Goal: Check status: Check status

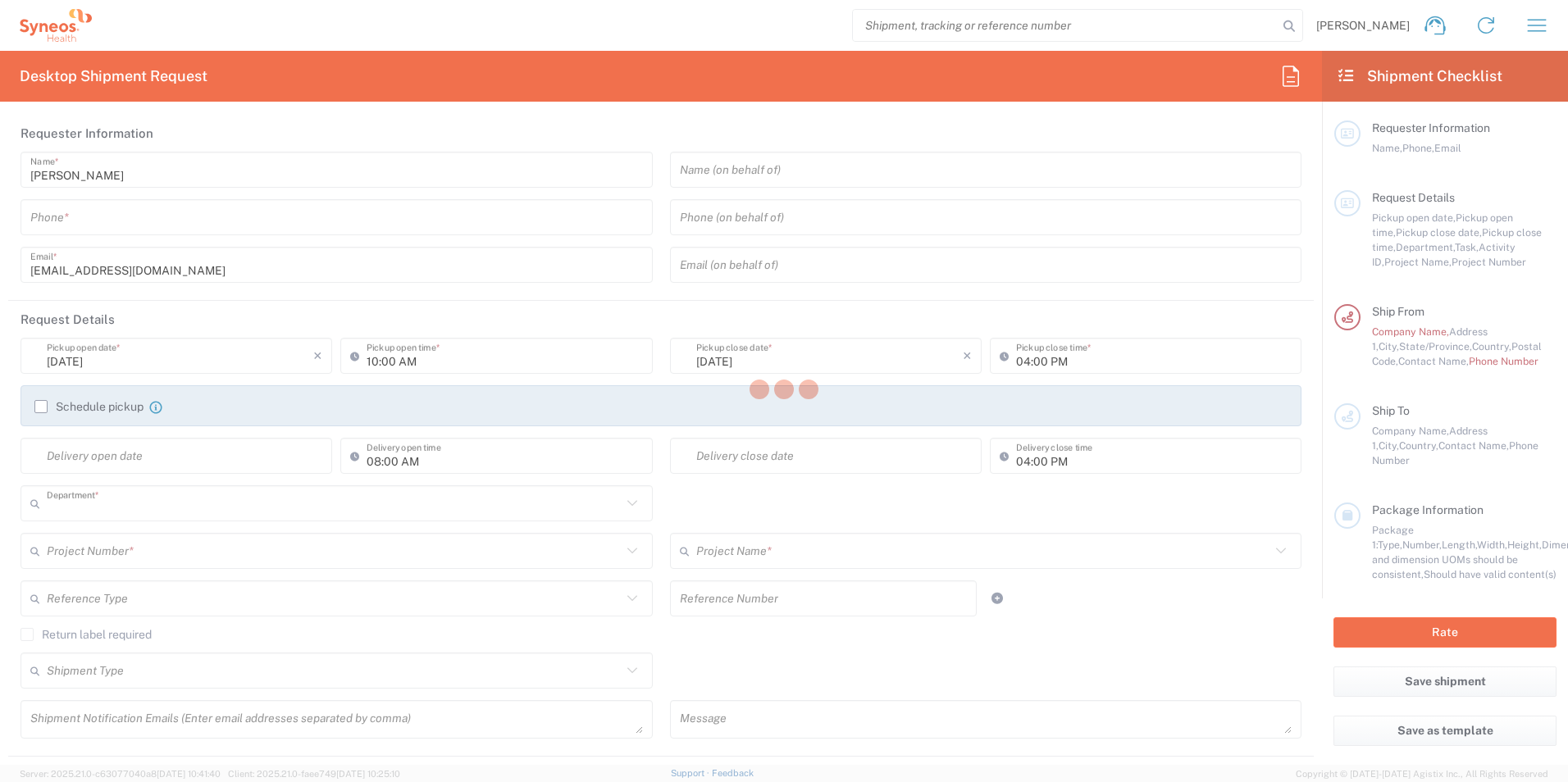
type input "3213"
type input "[US_STATE]"
type input "[GEOGRAPHIC_DATA]"
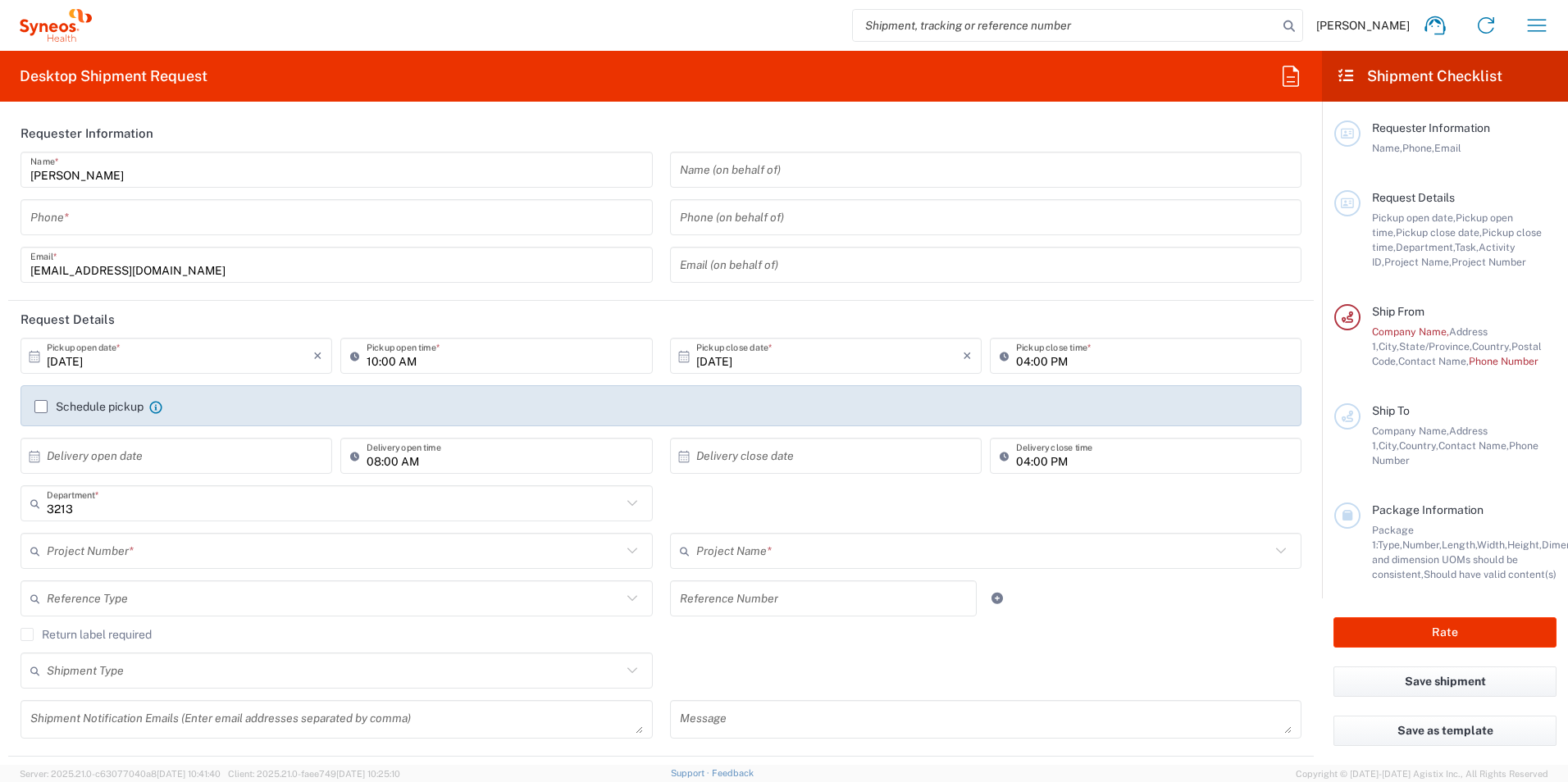
type input "Syneos Health, LLC-[GEOGRAPHIC_DATA] [GEOGRAPHIC_DATA] [GEOGRAPHIC_DATA]"
click at [1439, 27] on icon at bounding box center [1435, 25] width 26 height 26
click at [1344, 76] on icon at bounding box center [1346, 75] width 19 height 15
click at [1544, 21] on icon "button" at bounding box center [1537, 25] width 26 height 26
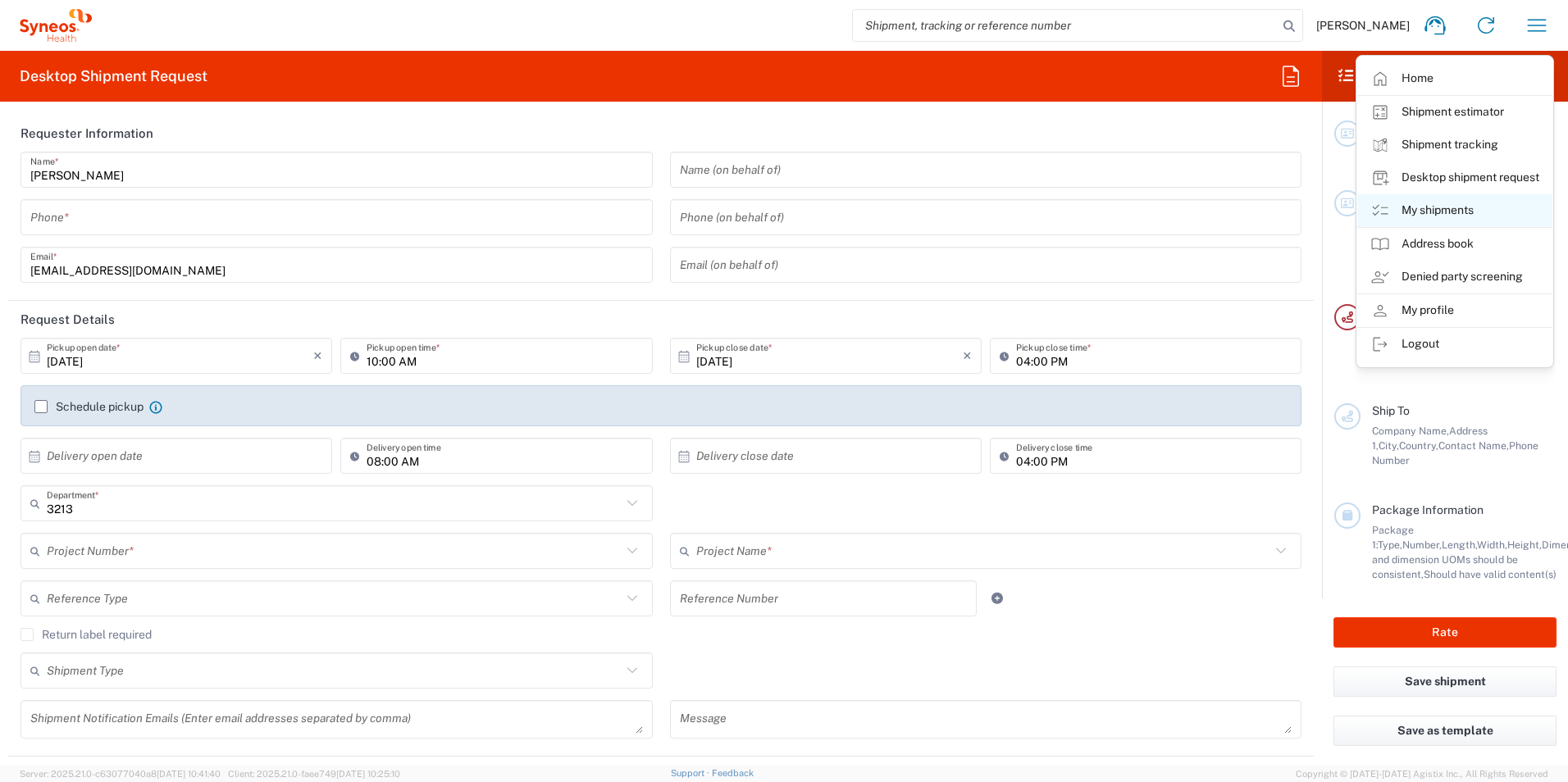
click at [1441, 210] on link "My shipments" at bounding box center [1455, 211] width 196 height 33
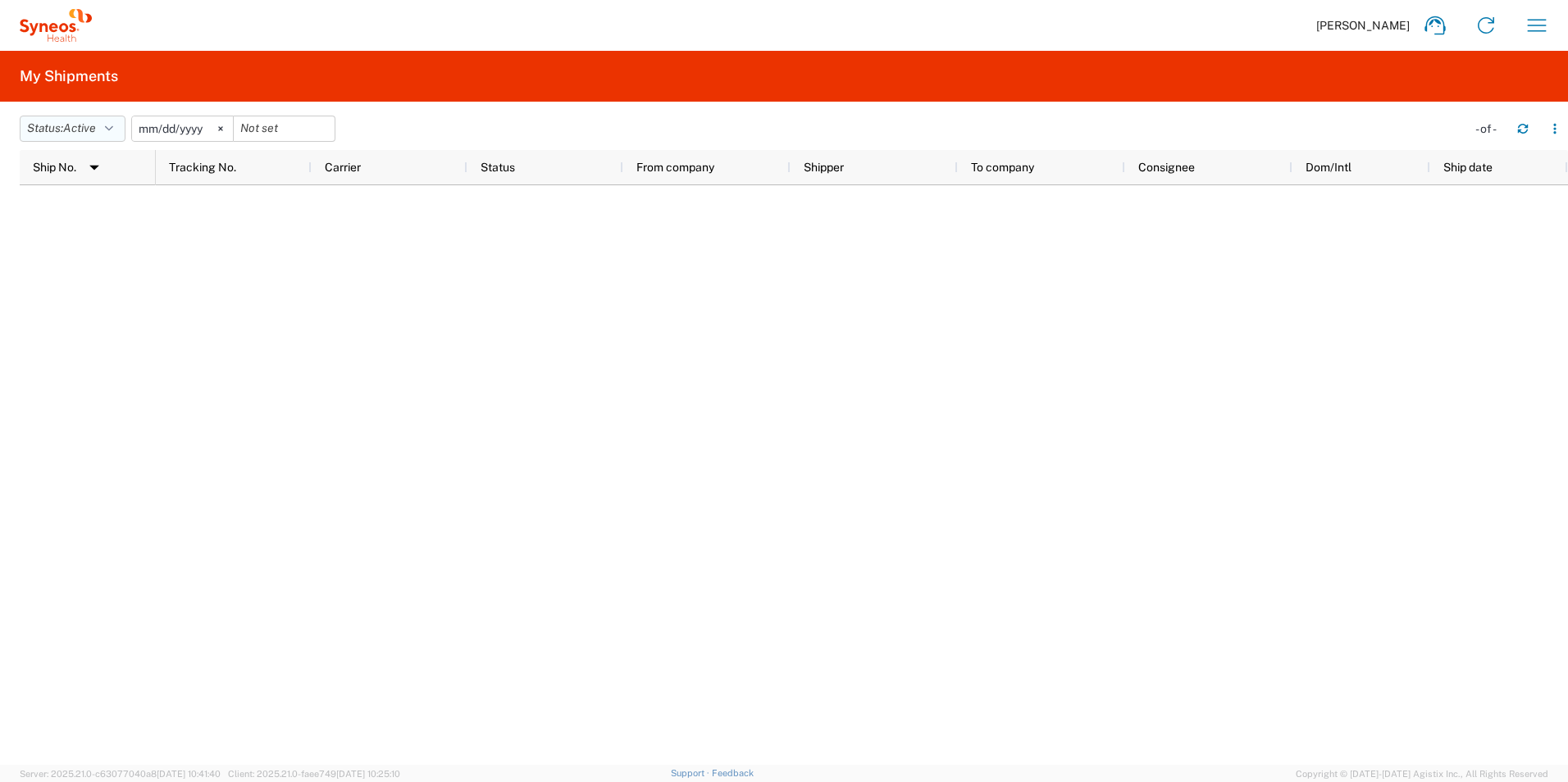
click at [113, 128] on icon "button" at bounding box center [108, 128] width 8 height 11
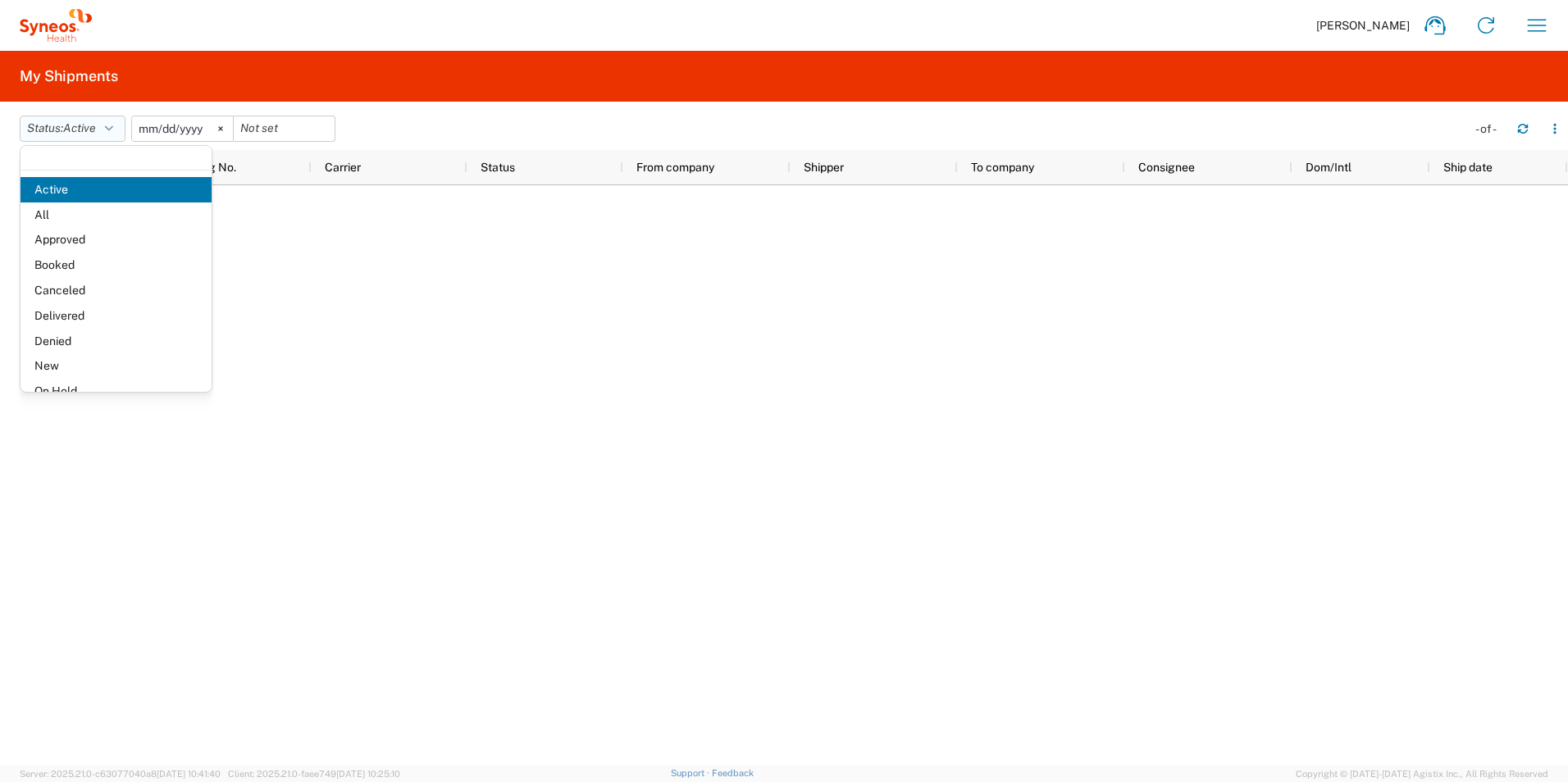
click at [113, 128] on icon "button" at bounding box center [108, 128] width 8 height 11
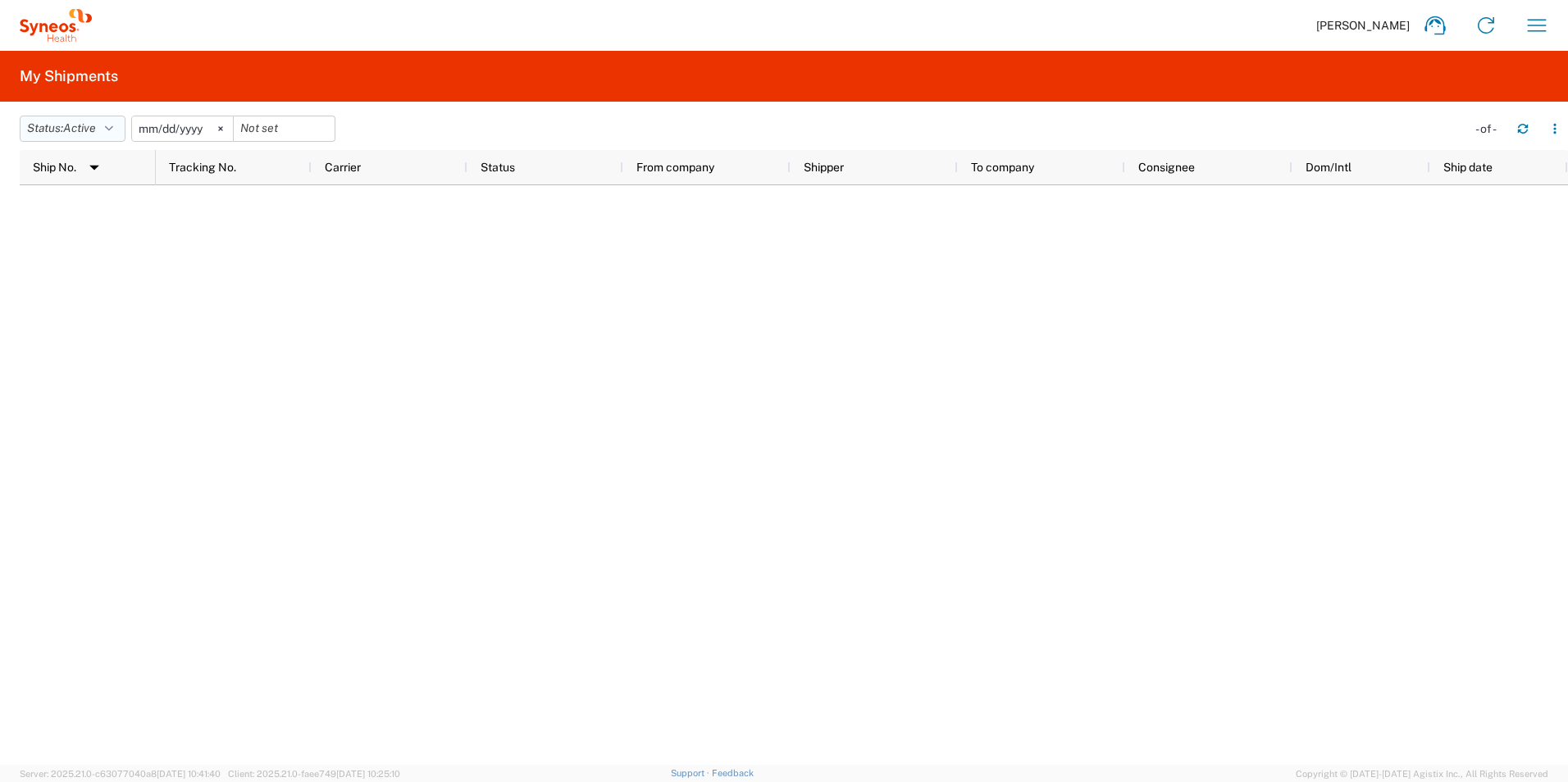
click at [113, 128] on icon "button" at bounding box center [108, 128] width 8 height 11
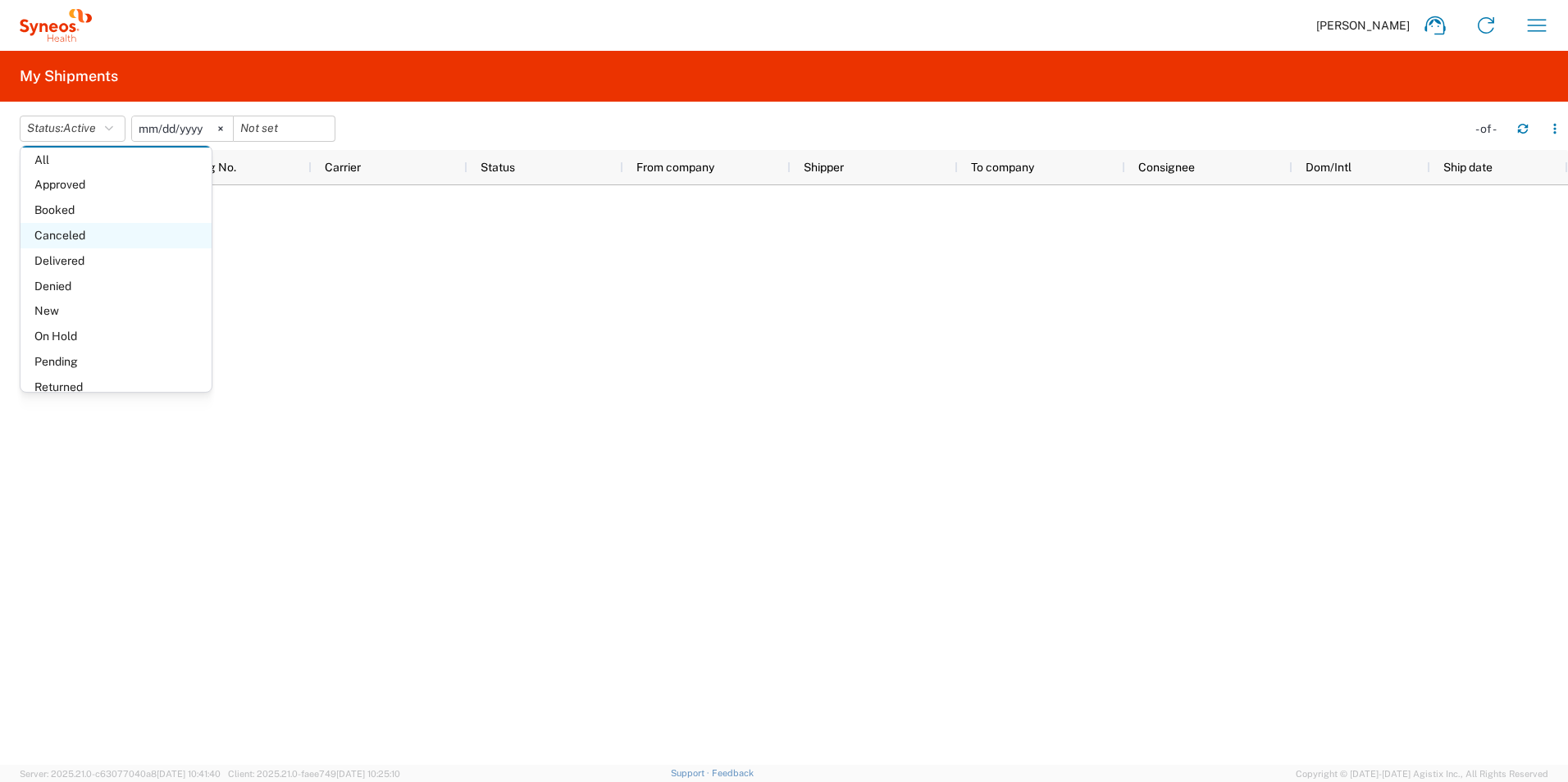
scroll to position [82, 0]
click at [79, 231] on span "Delivered" at bounding box center [115, 234] width 191 height 25
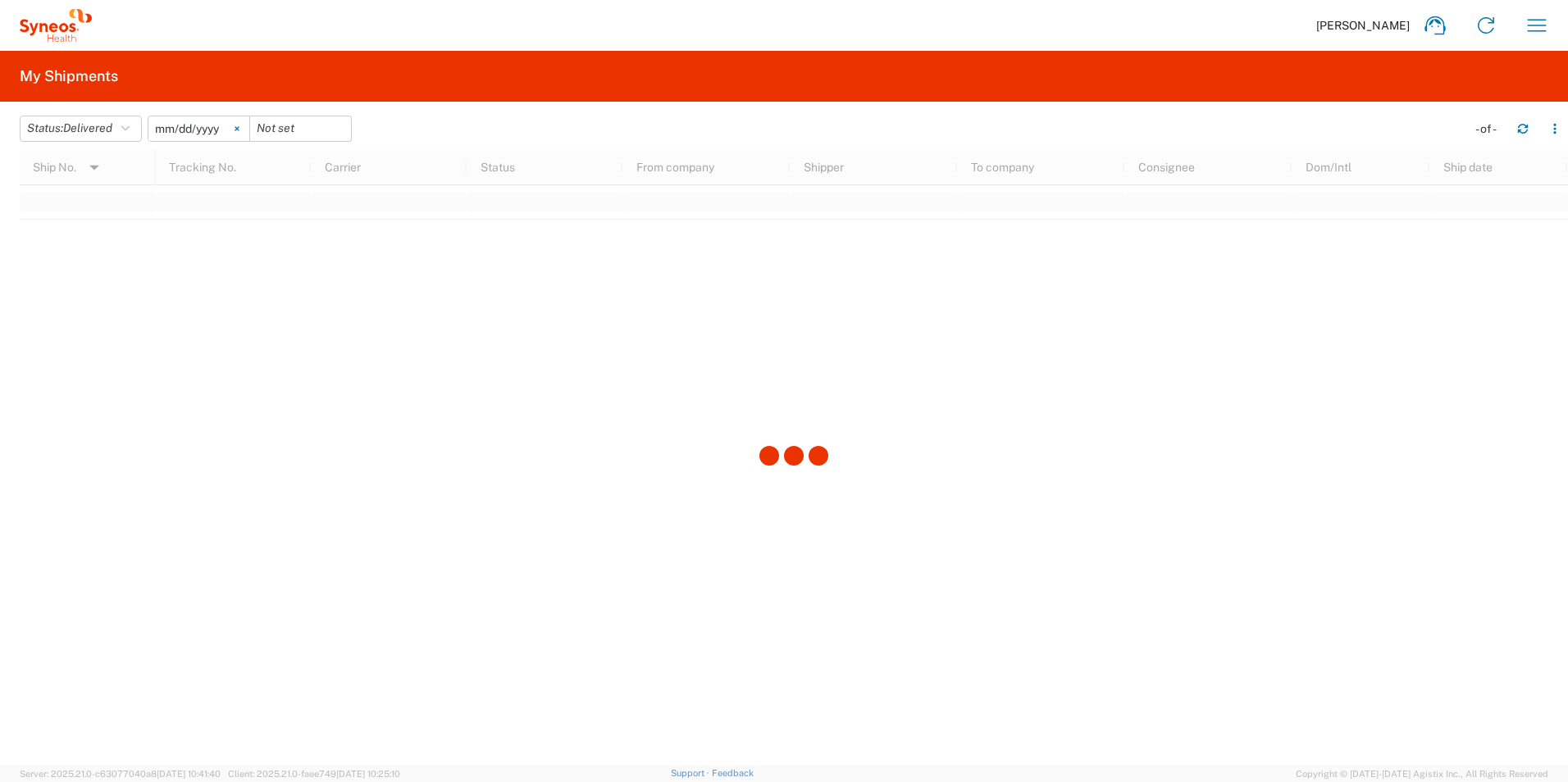
click at [239, 127] on svg-icon at bounding box center [237, 128] width 24 height 24
click at [129, 129] on icon "button" at bounding box center [125, 128] width 8 height 11
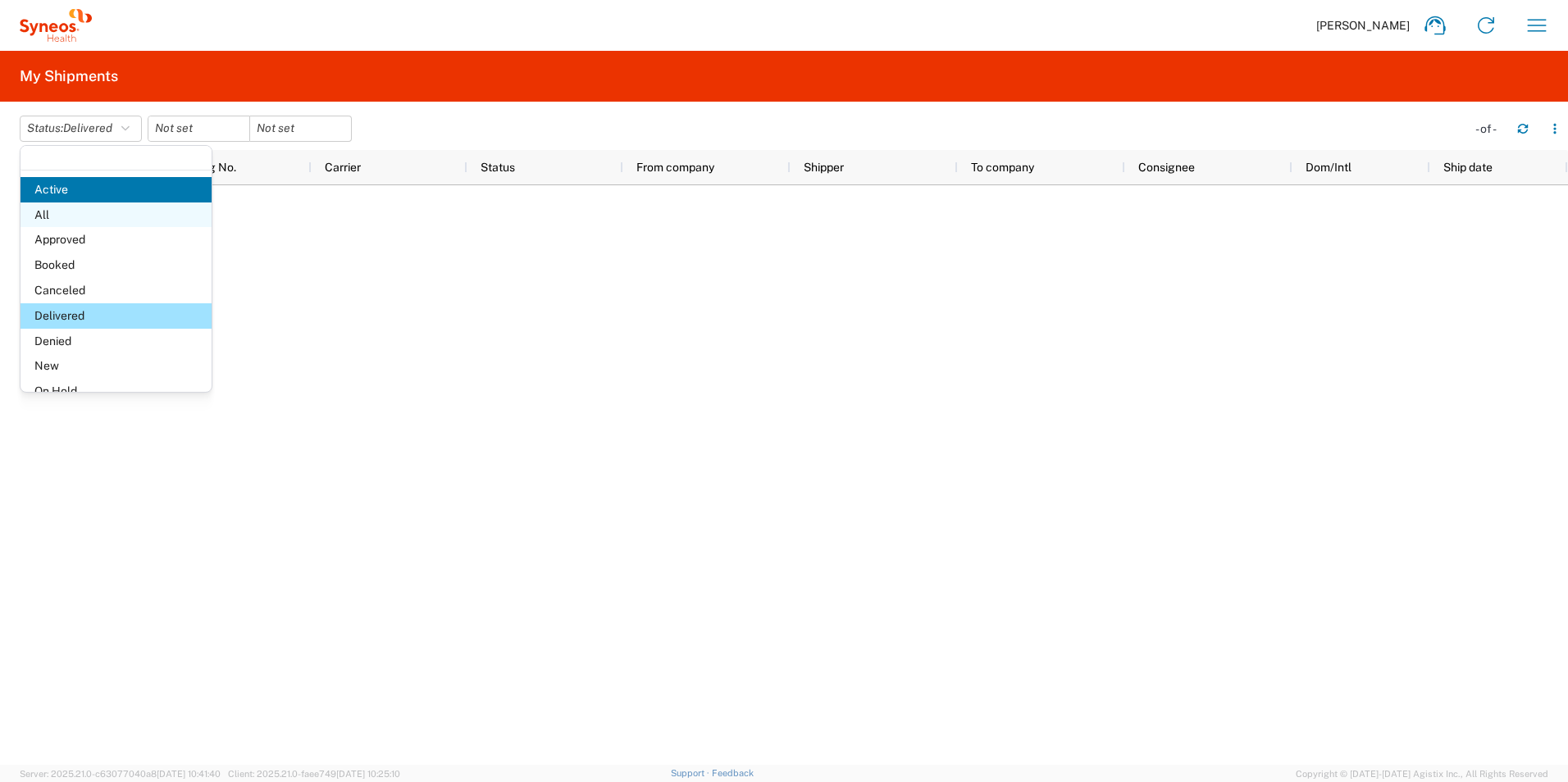
click at [52, 217] on span "All" at bounding box center [115, 215] width 191 height 25
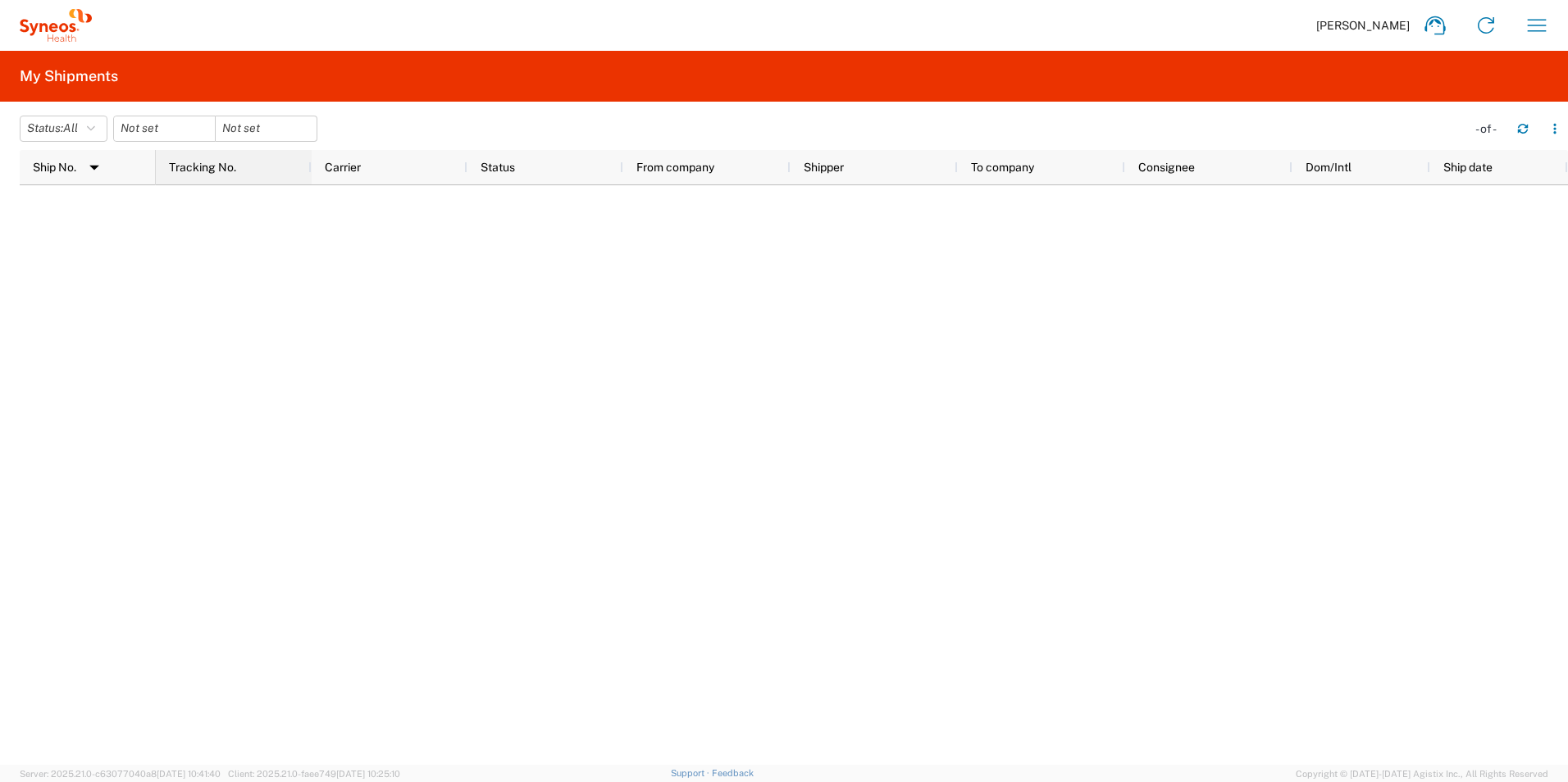
click at [243, 176] on div "Tracking No." at bounding box center [237, 168] width 136 height 26
click at [182, 134] on input "date" at bounding box center [165, 128] width 101 height 24
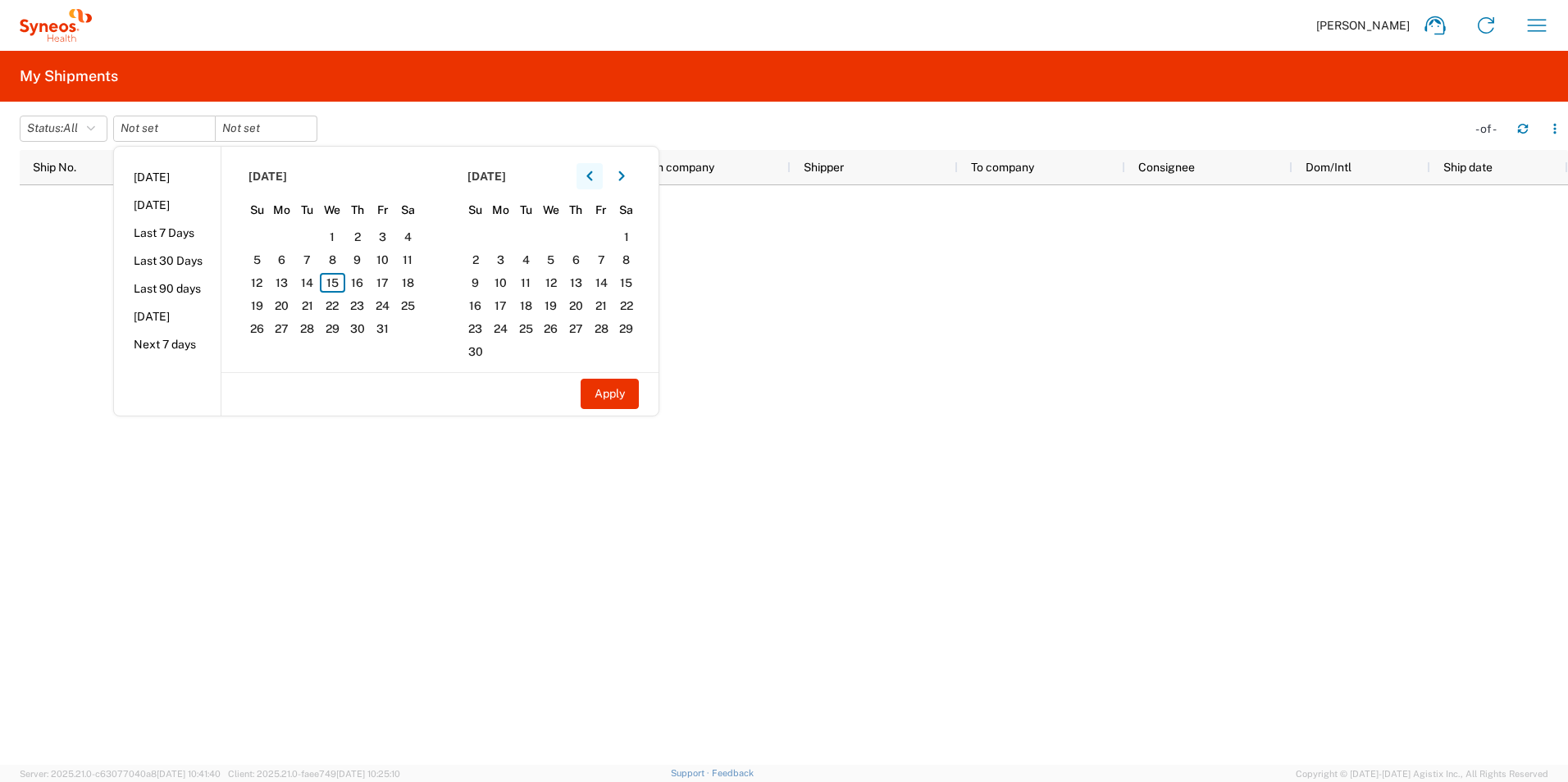
click at [588, 180] on button "button" at bounding box center [589, 176] width 26 height 26
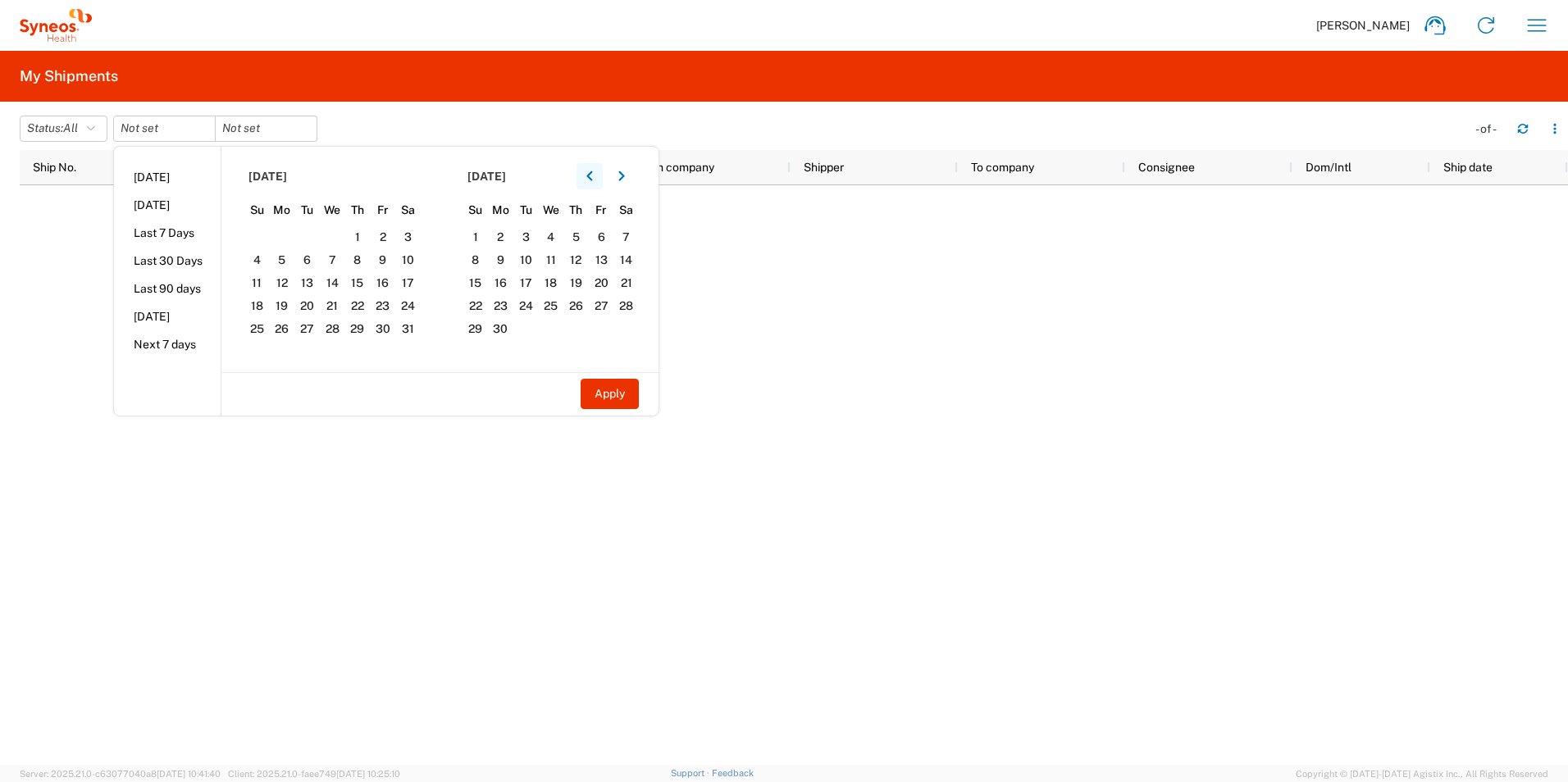
click at [588, 180] on button "button" at bounding box center [589, 176] width 26 height 26
click at [340, 241] on span "1" at bounding box center [332, 237] width 25 height 20
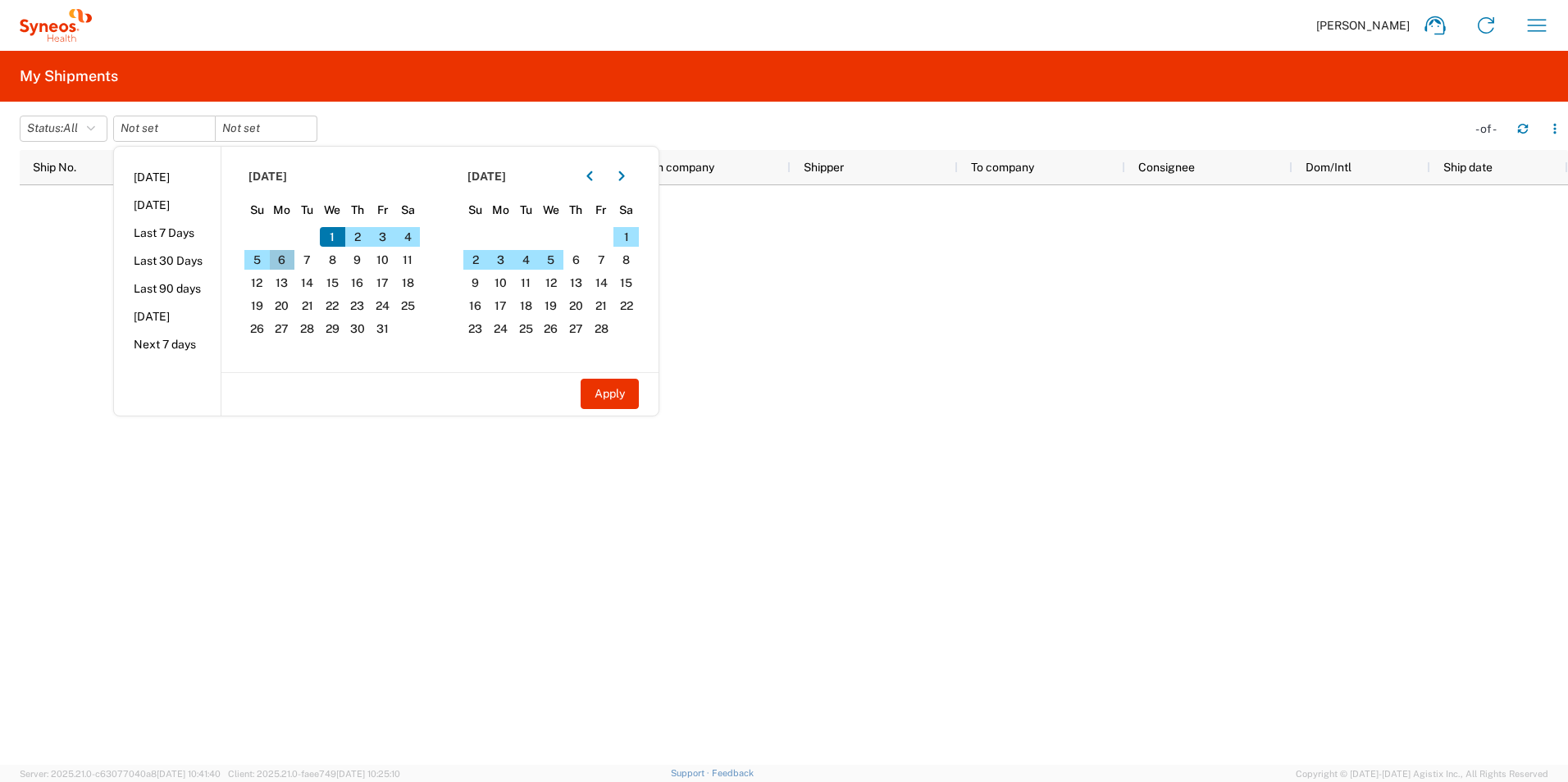
click at [286, 260] on span "6" at bounding box center [282, 259] width 25 height 20
click at [285, 259] on span "6" at bounding box center [282, 259] width 25 height 20
click at [630, 175] on button "button" at bounding box center [622, 176] width 26 height 26
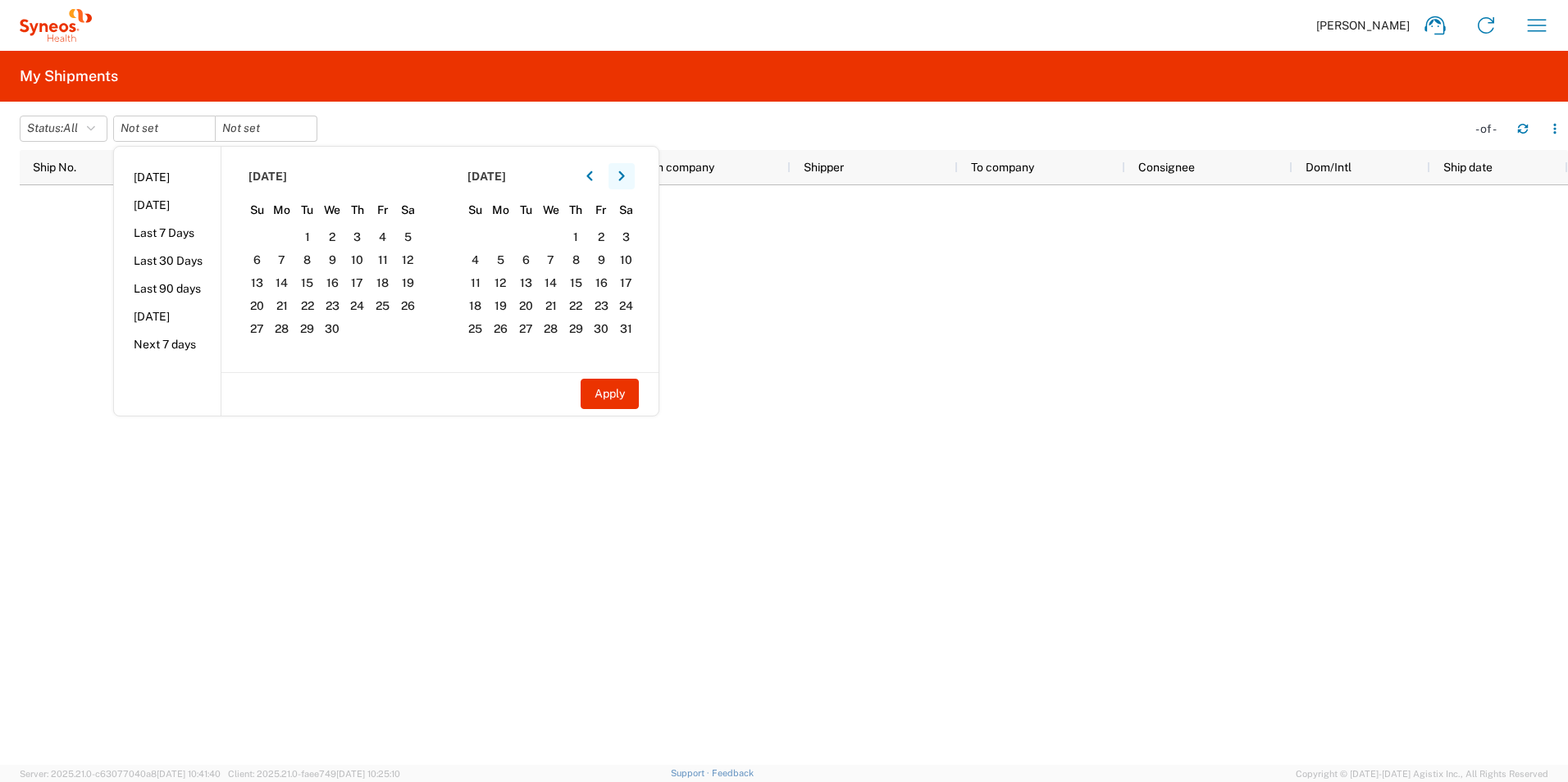
click at [630, 175] on button "button" at bounding box center [622, 176] width 26 height 26
click at [394, 301] on span "27" at bounding box center [382, 305] width 25 height 20
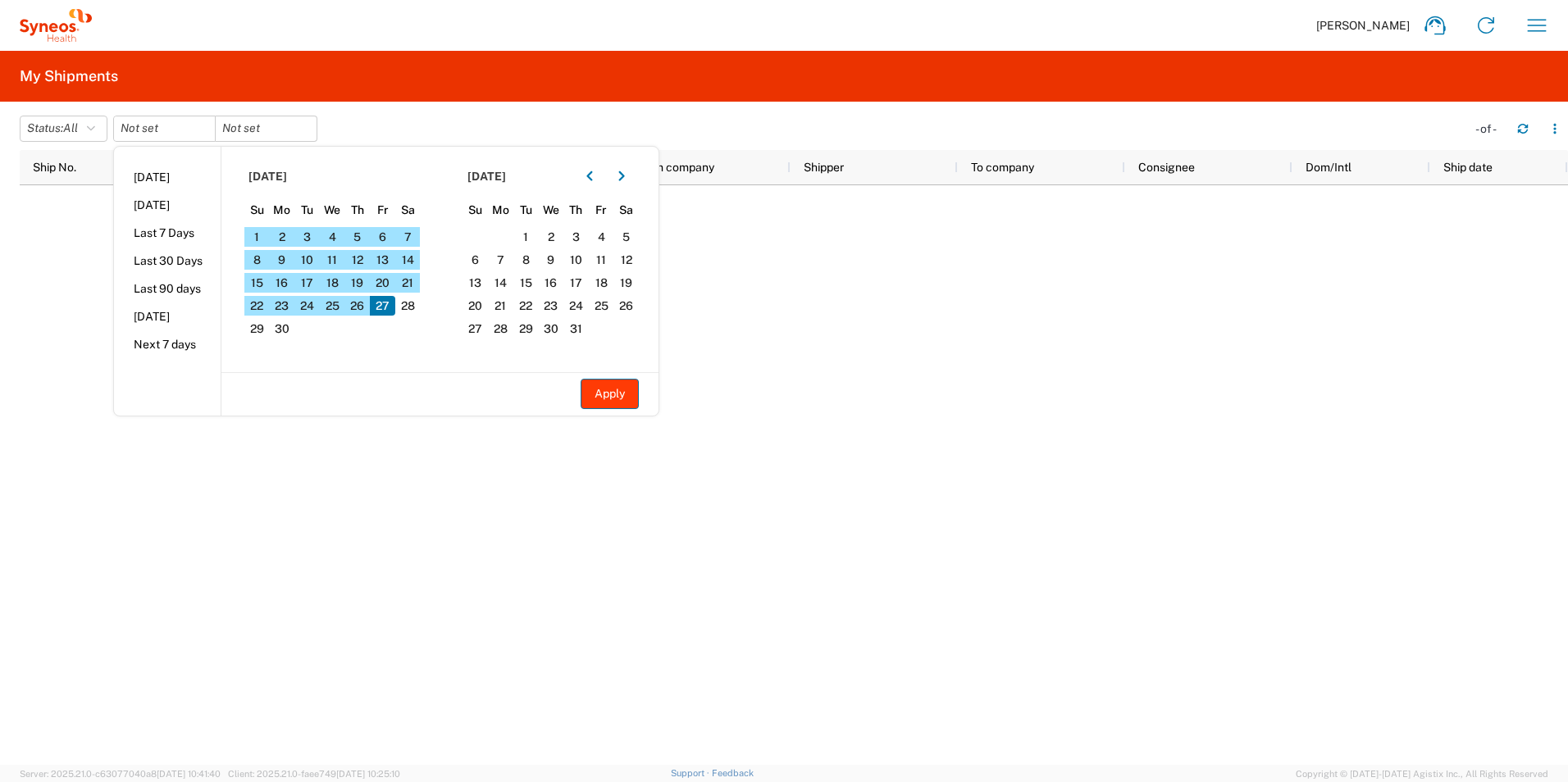
click at [601, 397] on button "Apply" at bounding box center [609, 394] width 58 height 31
type input "[DATE]"
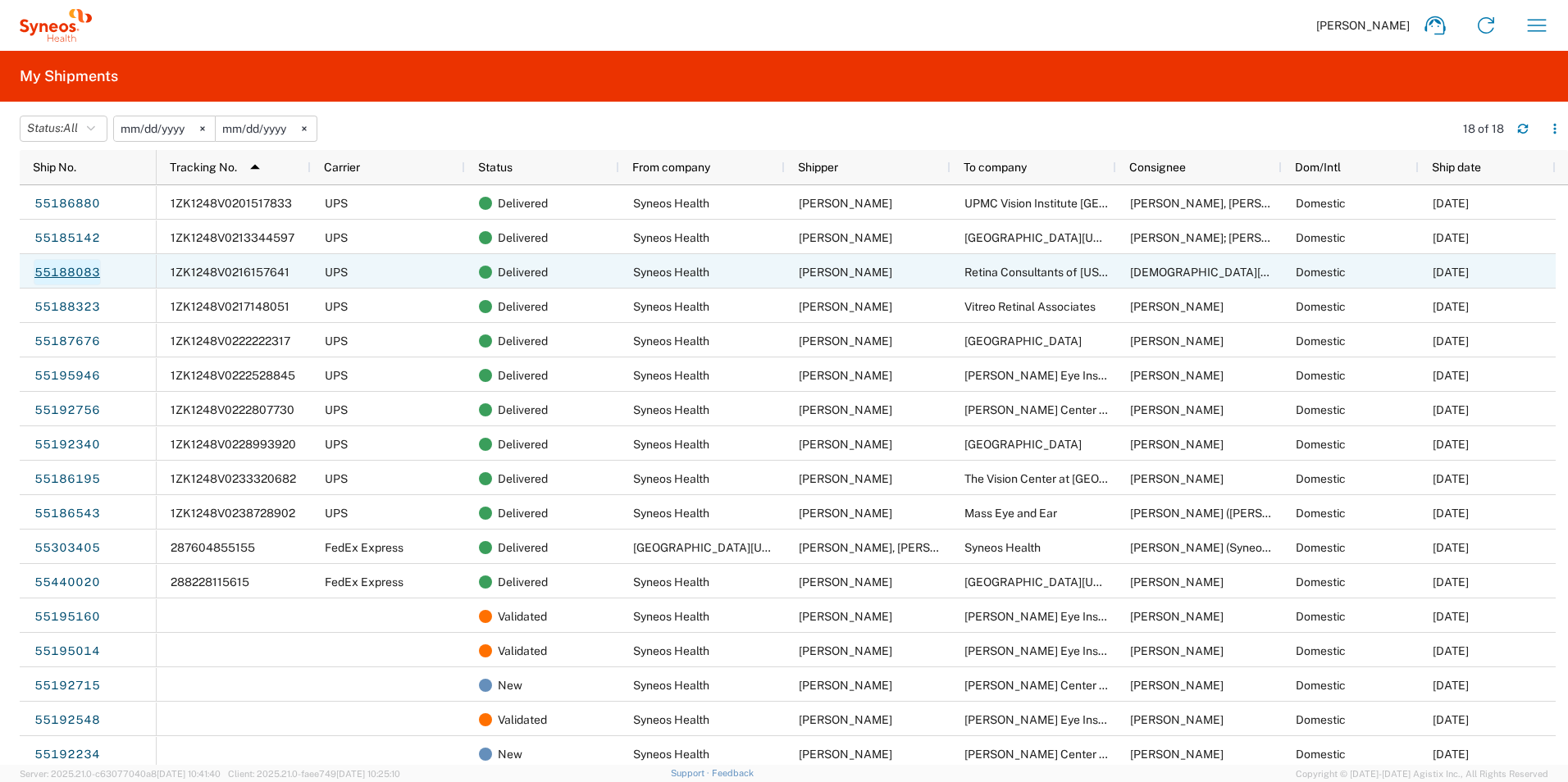
click at [59, 273] on link "55188083" at bounding box center [67, 272] width 67 height 26
click at [73, 274] on link "55188083" at bounding box center [67, 272] width 67 height 26
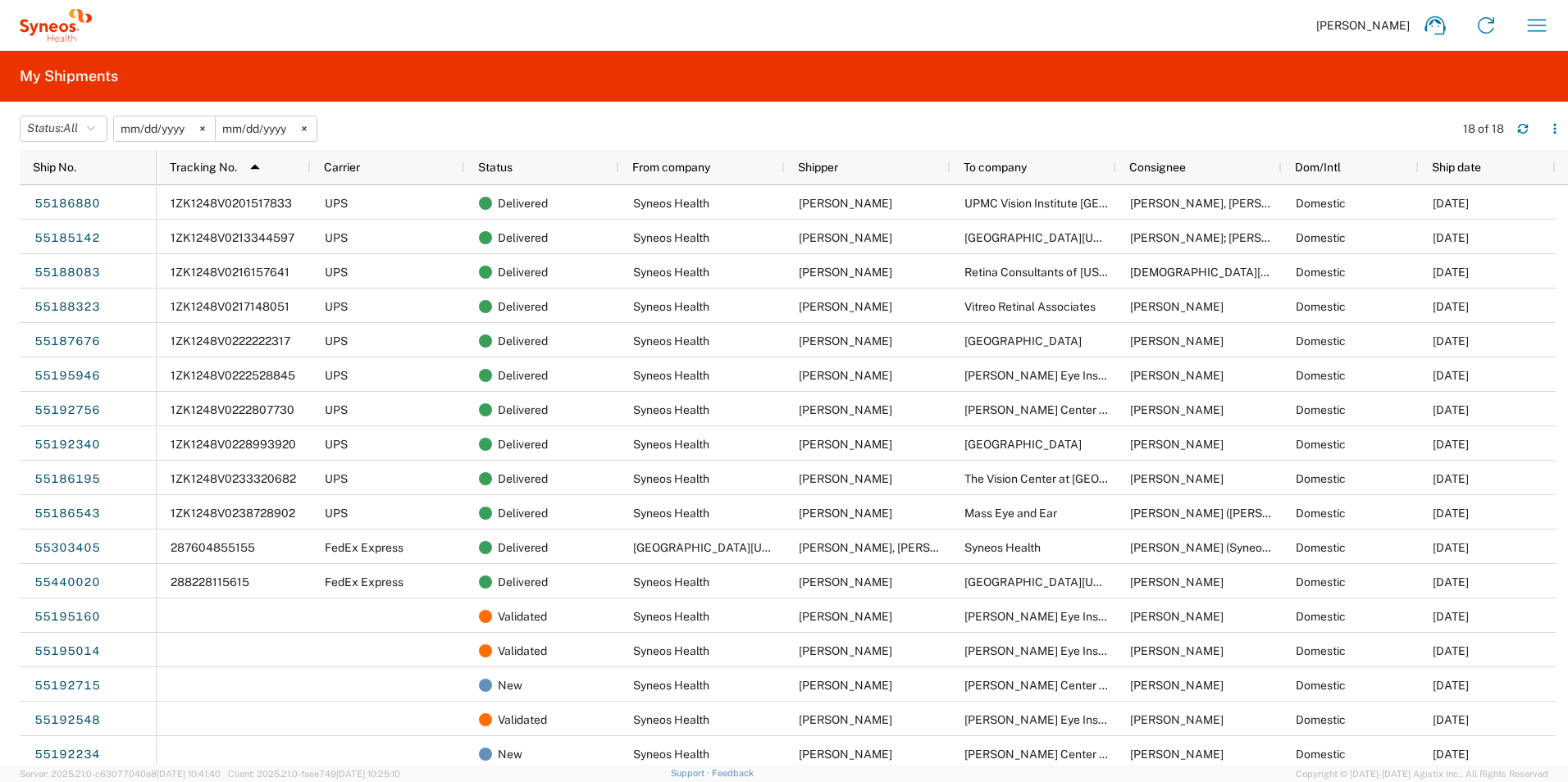
click at [1196, 34] on div "[PERSON_NAME] Home Shipment estimator Shipment tracking Desktop shipment reques…" at bounding box center [827, 25] width 1470 height 39
drag, startPoint x: 1196, startPoint y: 34, endPoint x: 1010, endPoint y: 43, distance: 186.2
click at [1008, 43] on div "[PERSON_NAME] Home Shipment estimator Shipment tracking Desktop shipment reques…" at bounding box center [827, 25] width 1470 height 39
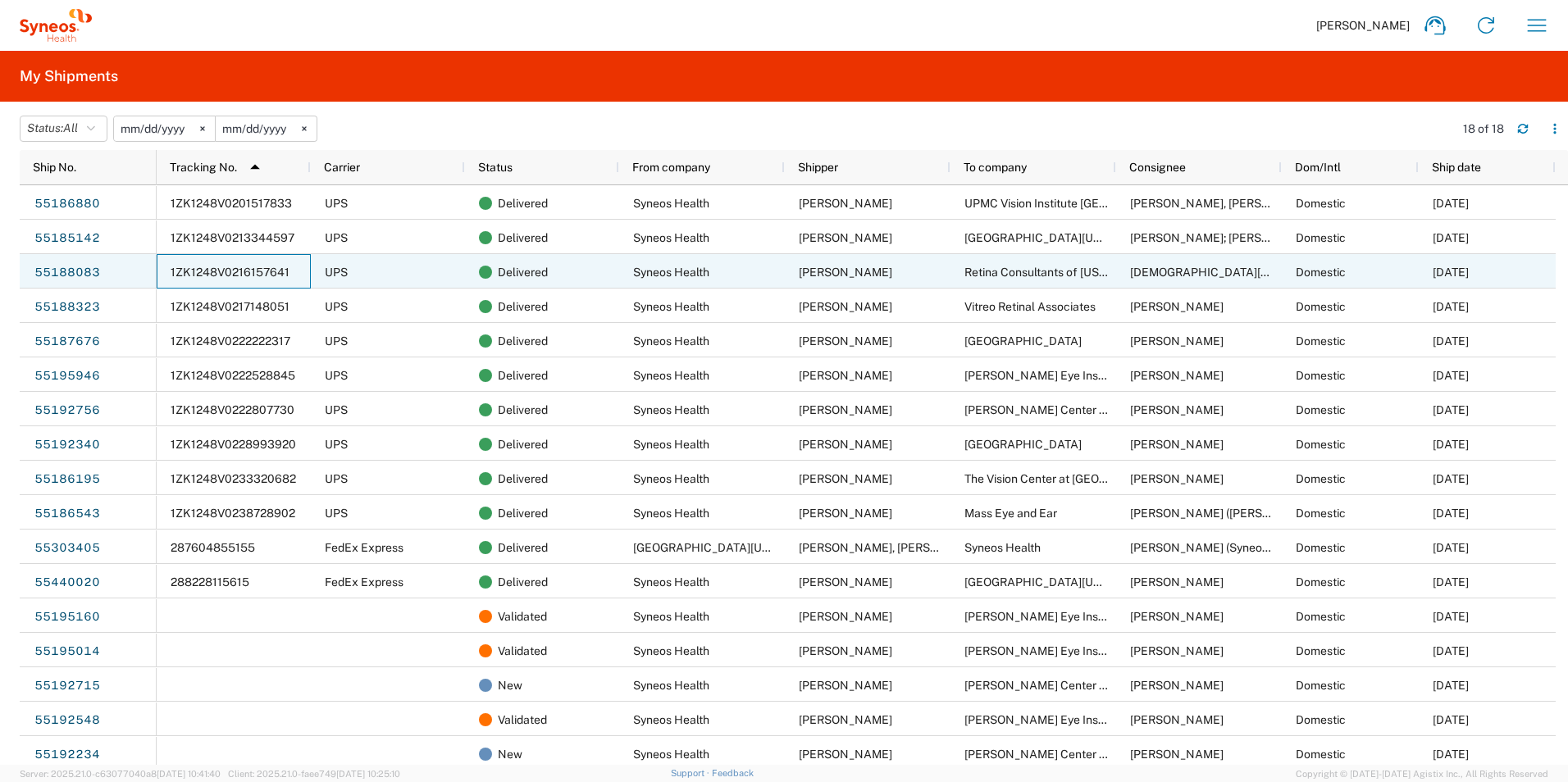
click at [225, 271] on span "1ZK1248V0216157641" at bounding box center [230, 271] width 119 height 13
click at [425, 275] on div "UPS" at bounding box center [388, 271] width 155 height 34
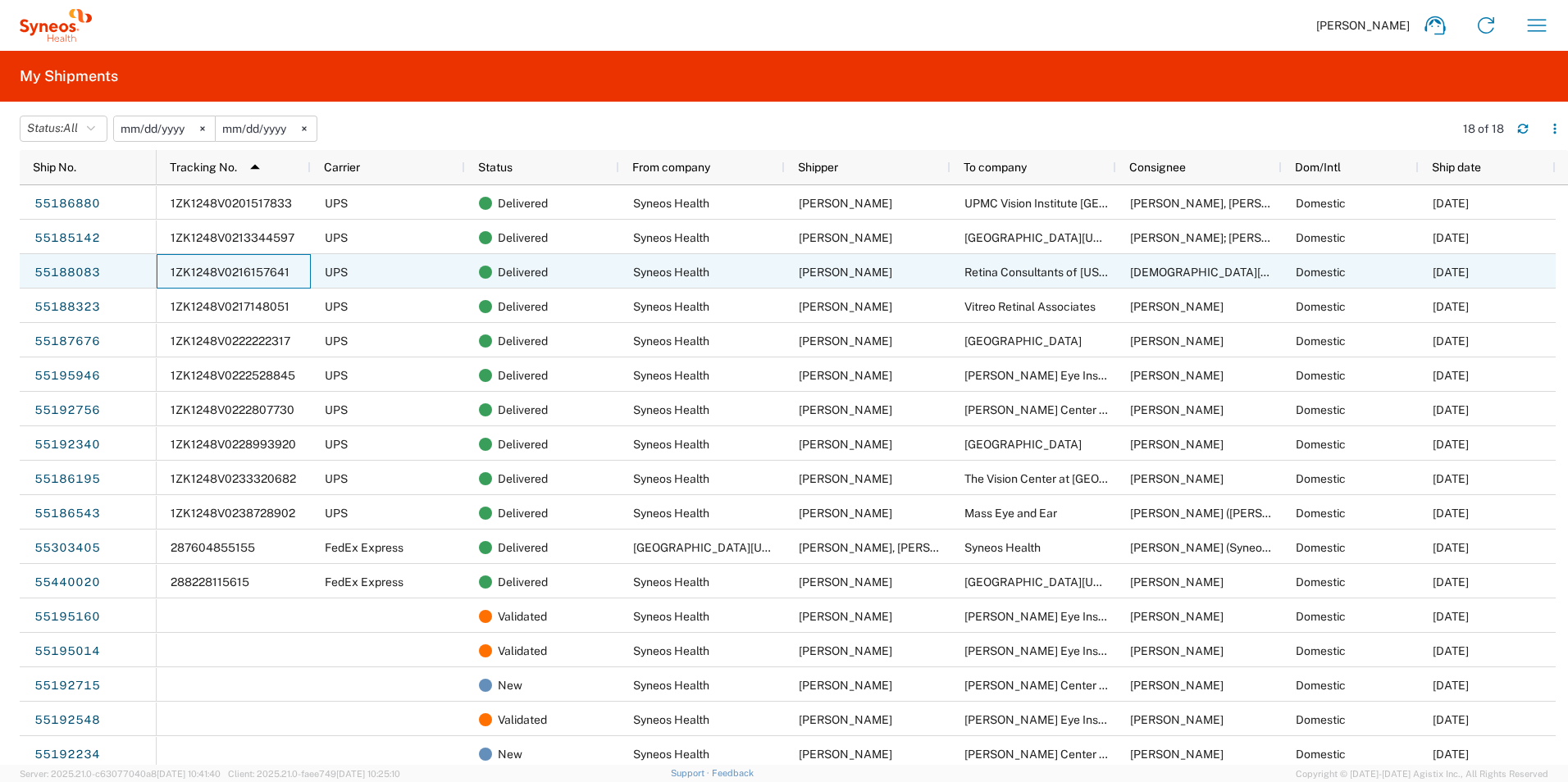
click at [425, 275] on div "UPS" at bounding box center [388, 271] width 155 height 34
click at [520, 270] on span "Delivered" at bounding box center [522, 271] width 50 height 34
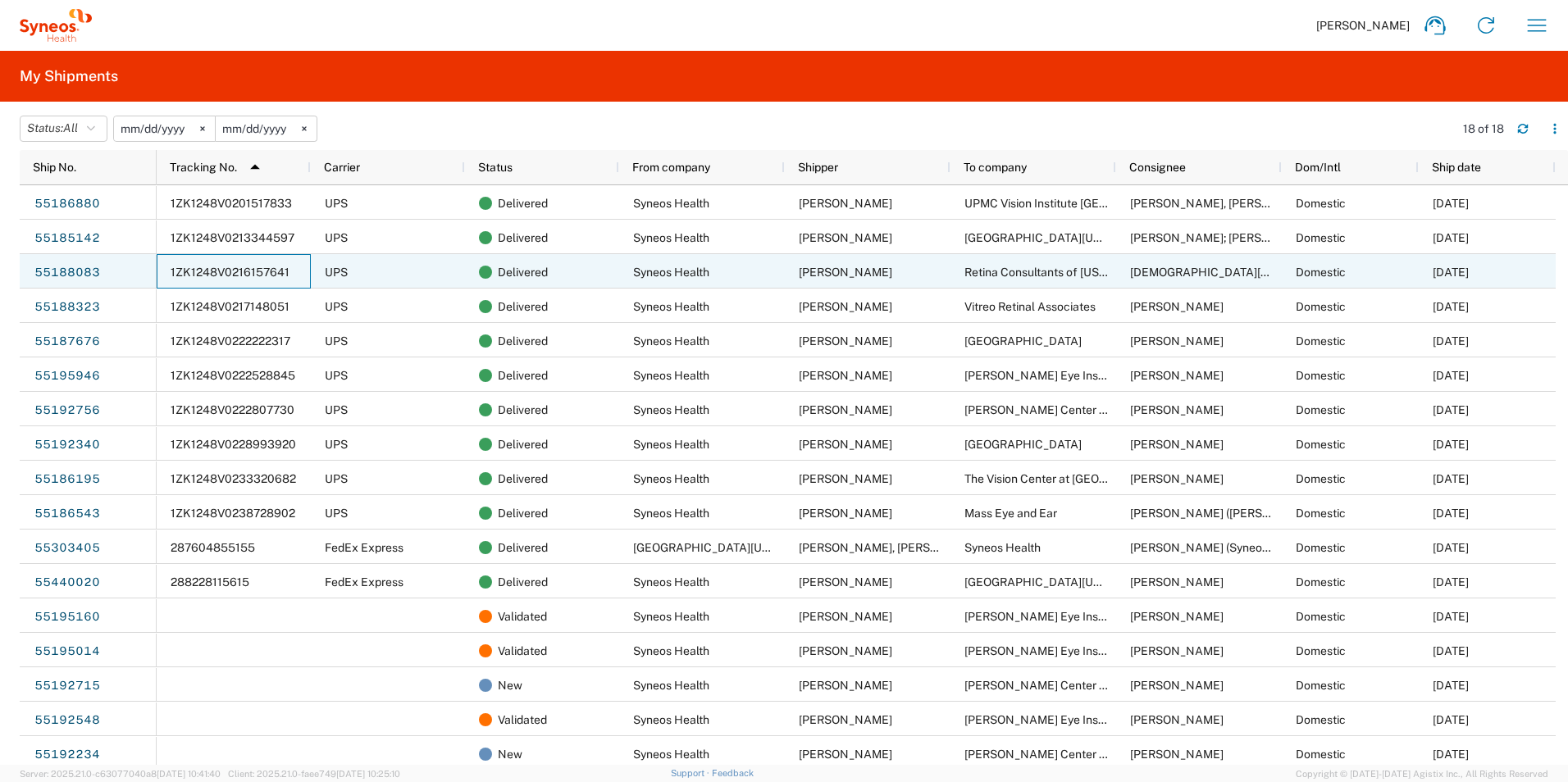
click at [250, 275] on span "1ZK1248V0216157641" at bounding box center [230, 271] width 119 height 13
click at [81, 273] on link "55188083" at bounding box center [67, 272] width 67 height 26
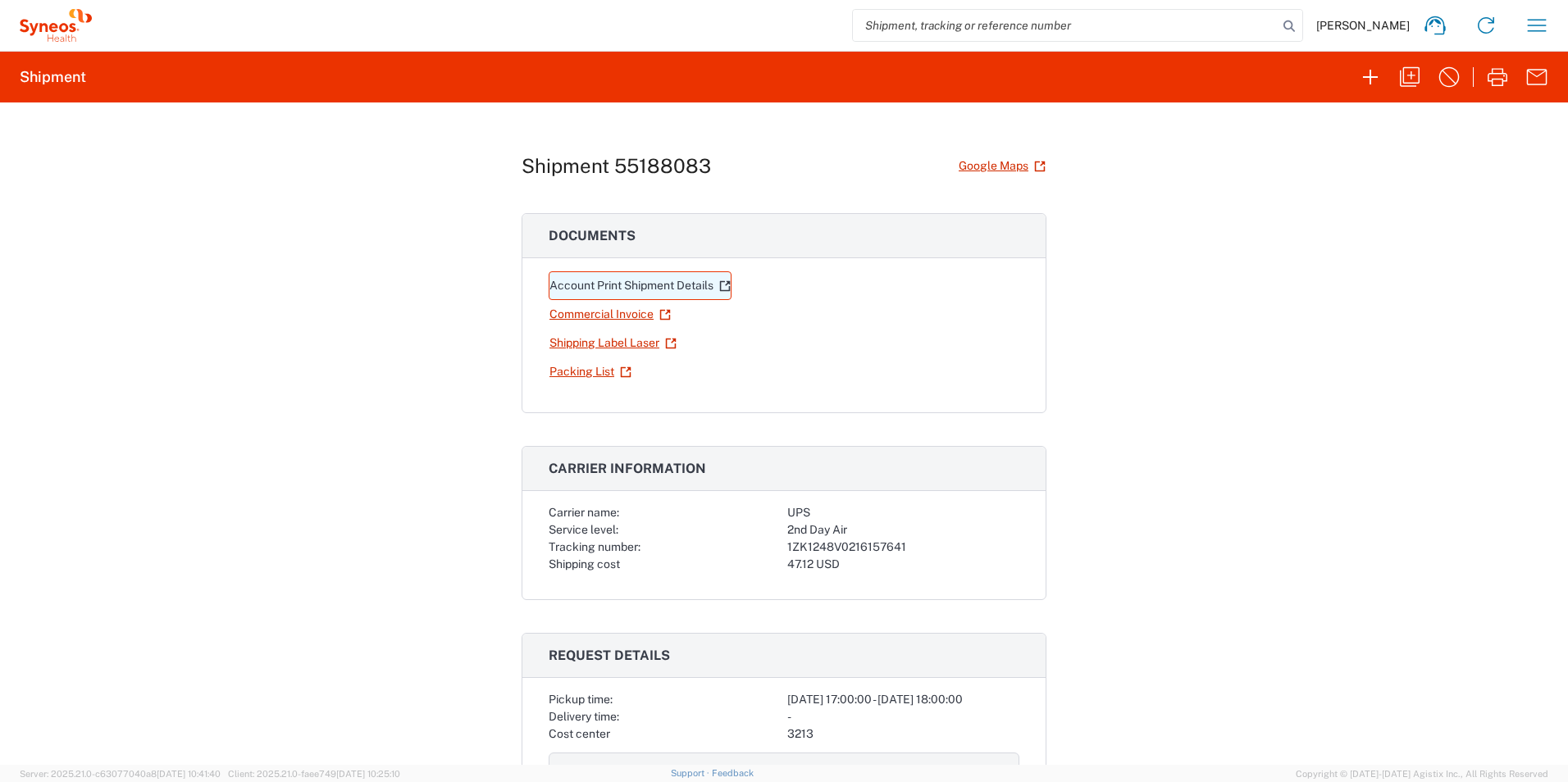
click at [622, 290] on link "Account Print Shipment Details" at bounding box center [639, 285] width 182 height 29
click at [0, 0] on div at bounding box center [0, 0] width 0 height 0
